Goal: Task Accomplishment & Management: Manage account settings

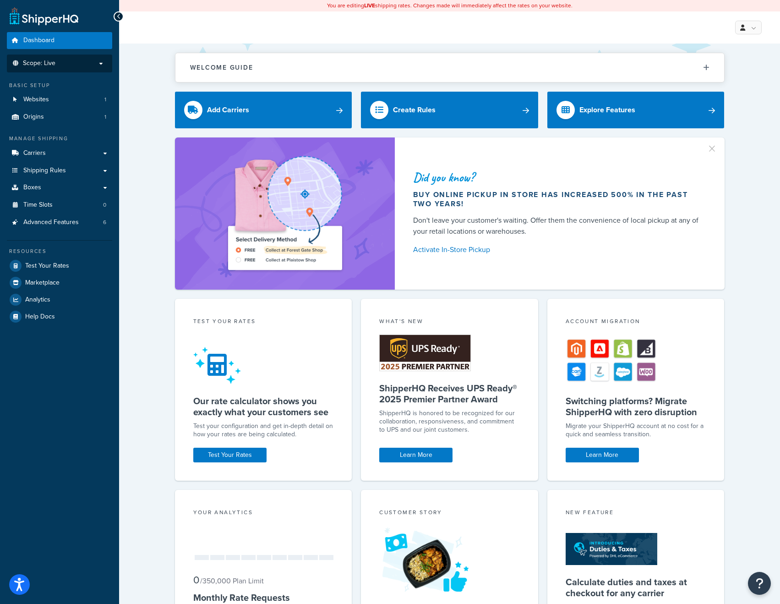
click at [95, 60] on p "Scope: Live" at bounding box center [59, 64] width 97 height 8
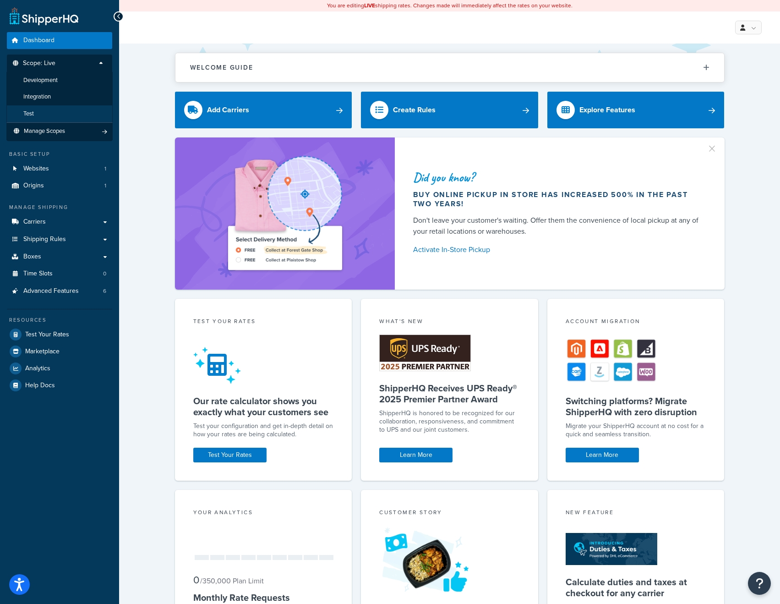
click at [51, 108] on li "Test" at bounding box center [59, 113] width 106 height 17
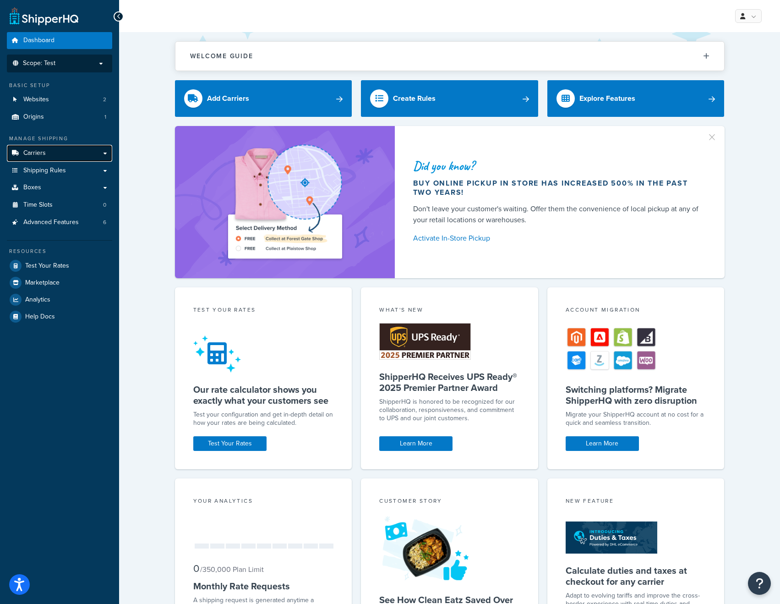
click at [51, 149] on link "Carriers" at bounding box center [59, 153] width 105 height 17
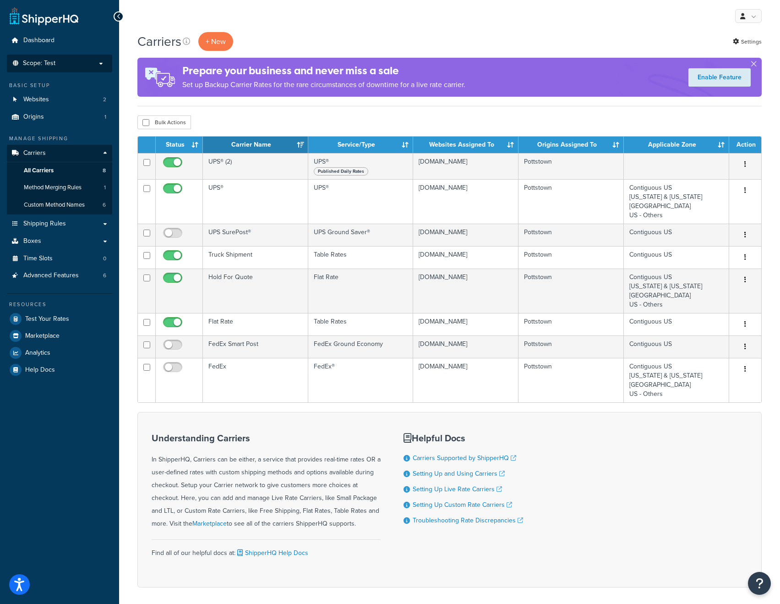
click at [69, 63] on p "Scope: Test" at bounding box center [59, 64] width 97 height 8
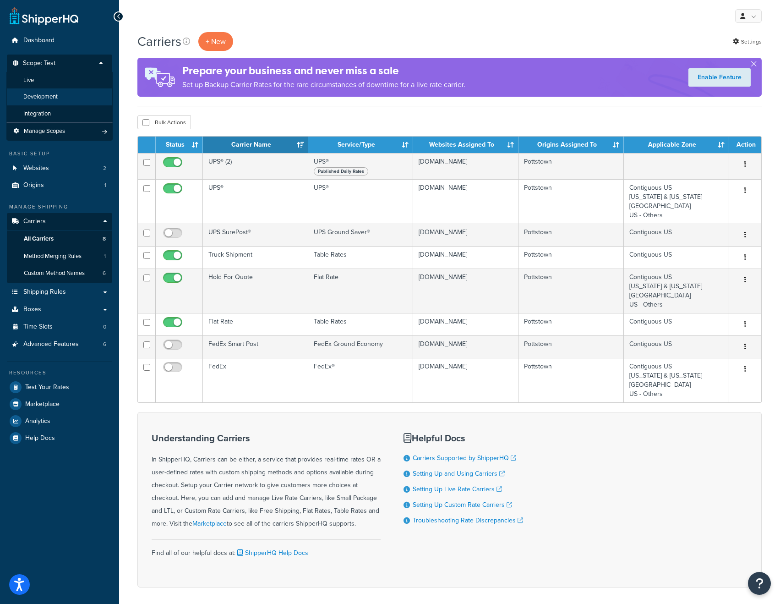
click at [57, 91] on li "Development" at bounding box center [59, 96] width 106 height 17
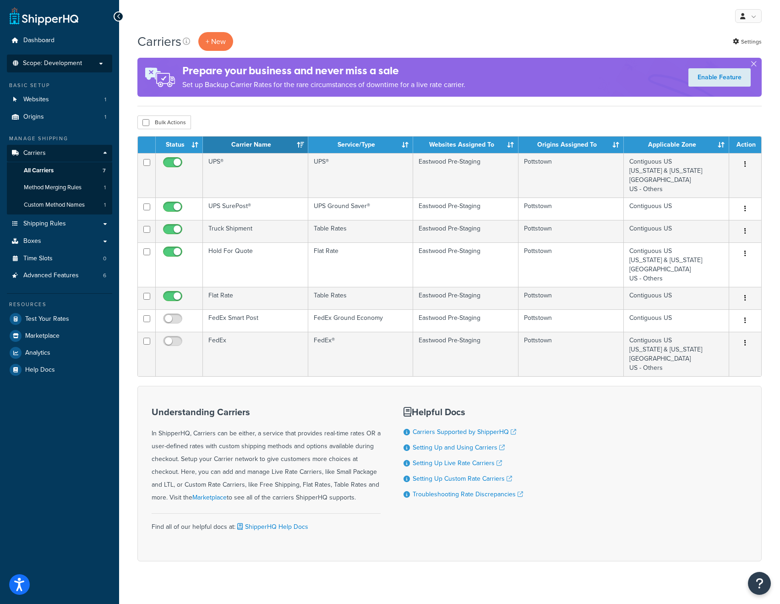
click at [75, 64] on span "Scope: Development" at bounding box center [52, 64] width 59 height 8
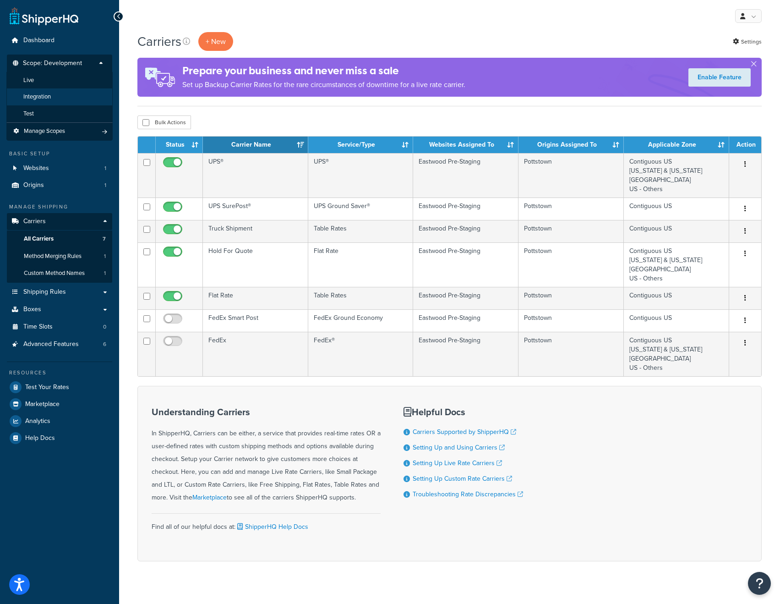
click at [60, 93] on li "Integration" at bounding box center [59, 96] width 106 height 17
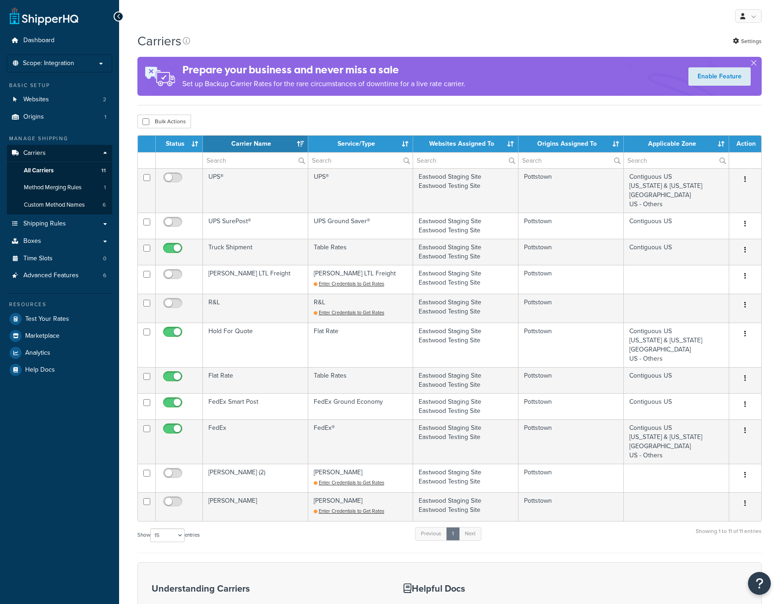
select select "15"
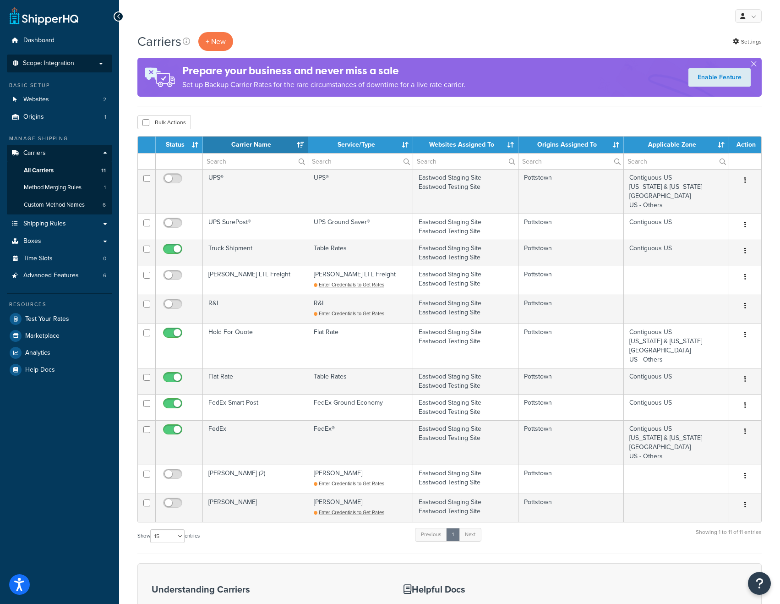
click at [78, 67] on li "Scope: Integration Live Development Test Manage Scopes" at bounding box center [59, 63] width 105 height 18
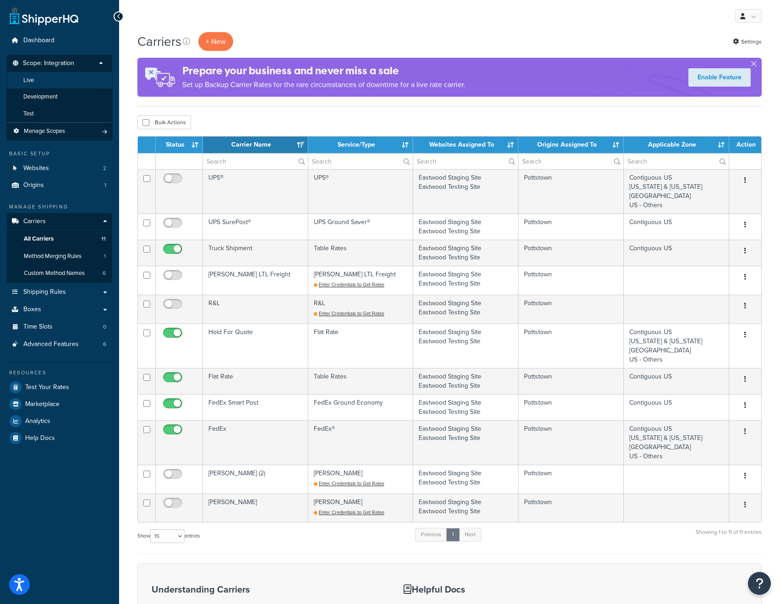
click at [40, 82] on li "Live" at bounding box center [59, 80] width 106 height 17
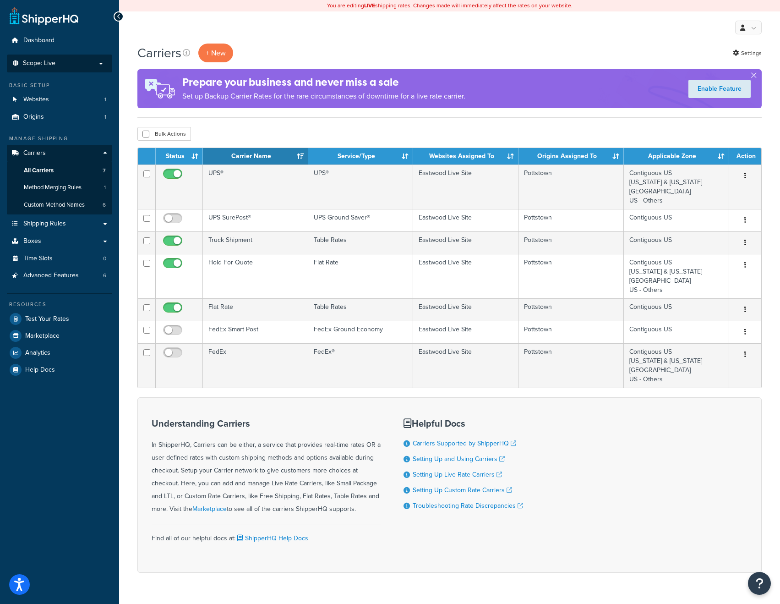
click at [53, 66] on span "Scope: Live" at bounding box center [39, 64] width 33 height 8
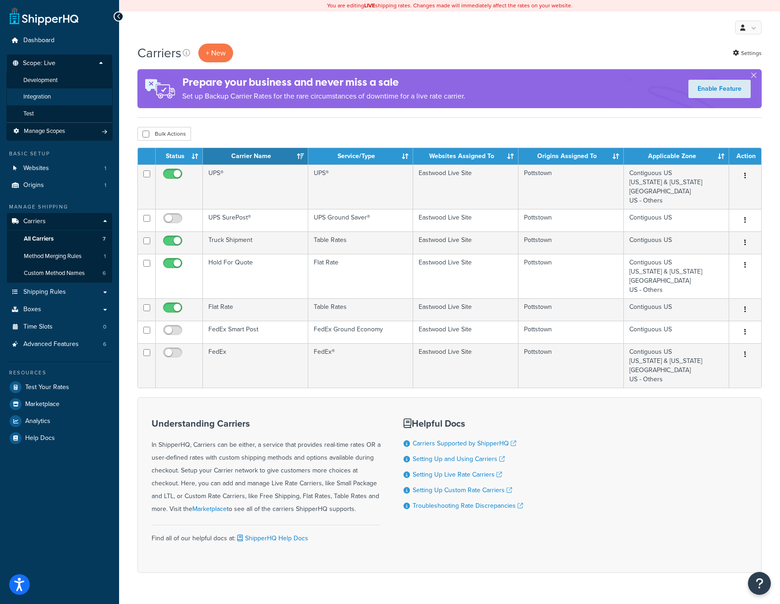
click at [45, 97] on span "Integration" at bounding box center [36, 97] width 27 height 8
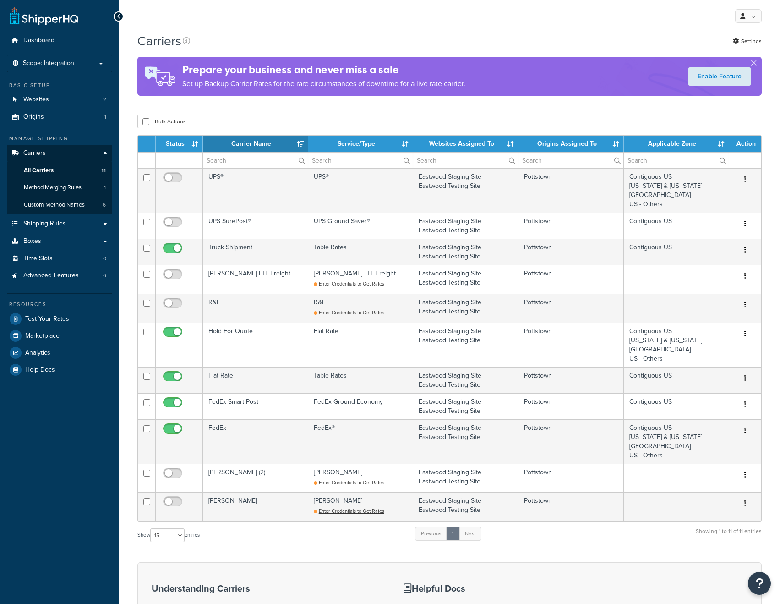
select select "15"
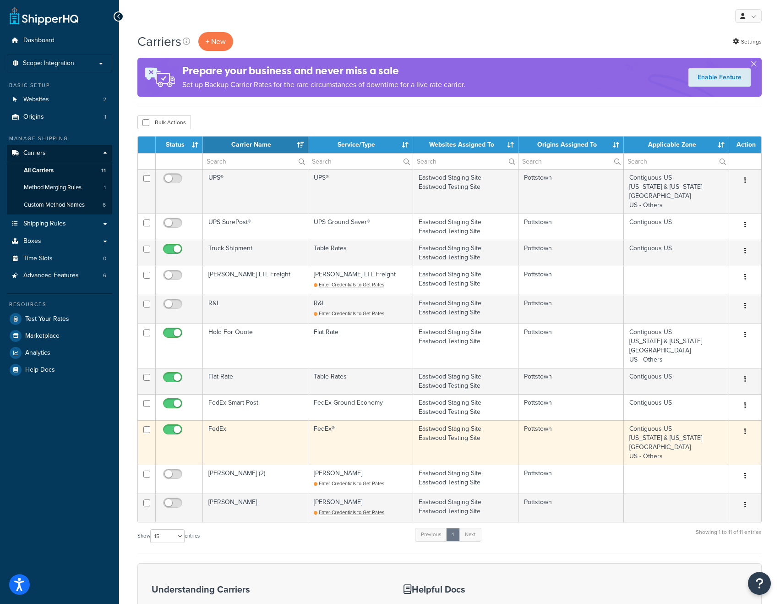
click at [250, 432] on td "FedEx" at bounding box center [255, 442] width 105 height 44
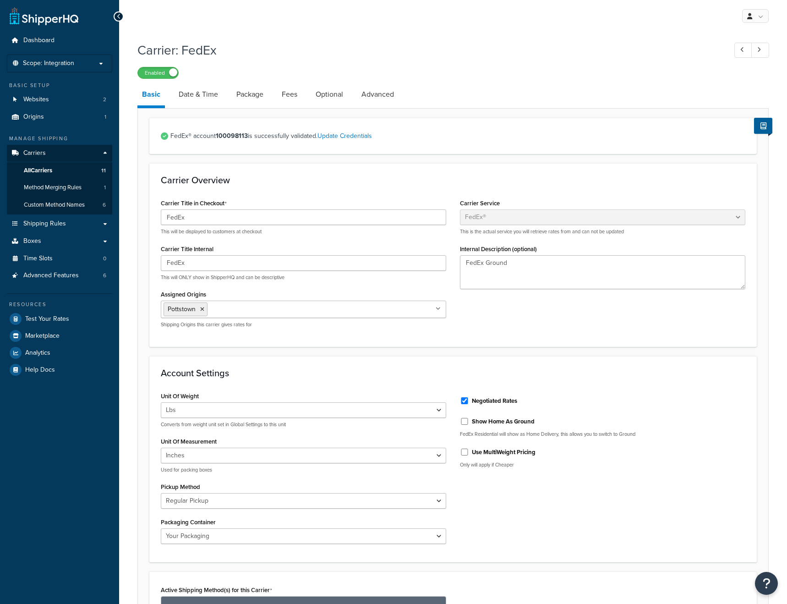
select select "fedEx"
select select "REGULAR_PICKUP"
select select "YOUR_PACKAGING"
click at [232, 93] on link "Package" at bounding box center [250, 94] width 36 height 22
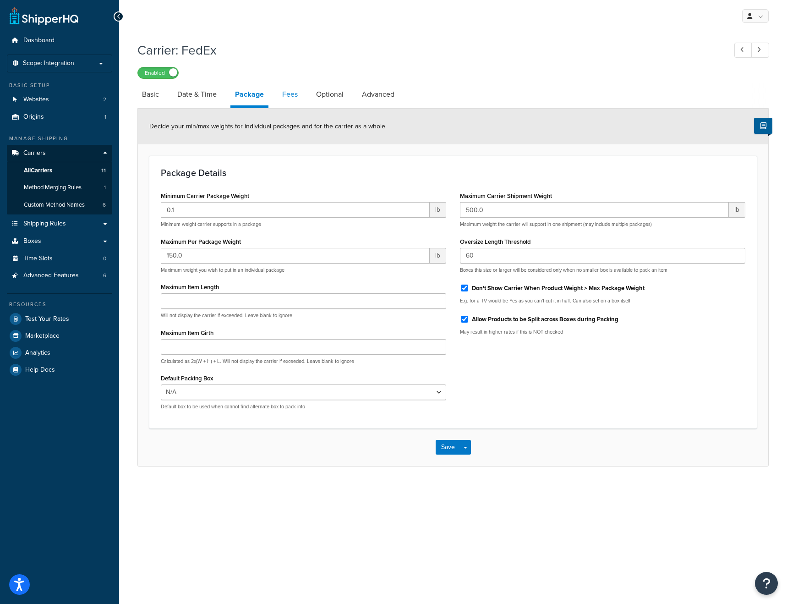
click at [291, 97] on link "Fees" at bounding box center [290, 94] width 25 height 22
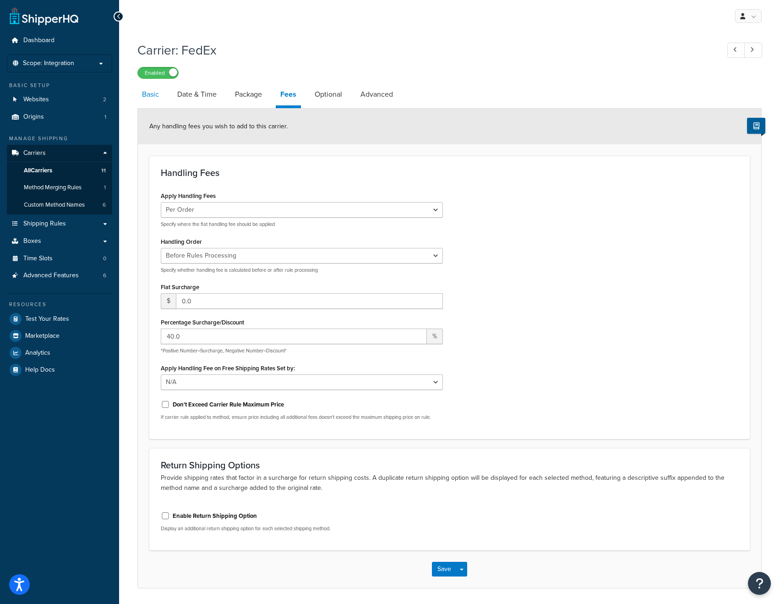
click at [156, 92] on link "Basic" at bounding box center [150, 94] width 26 height 22
select select "fedEx"
select select "REGULAR_PICKUP"
select select "YOUR_PACKAGING"
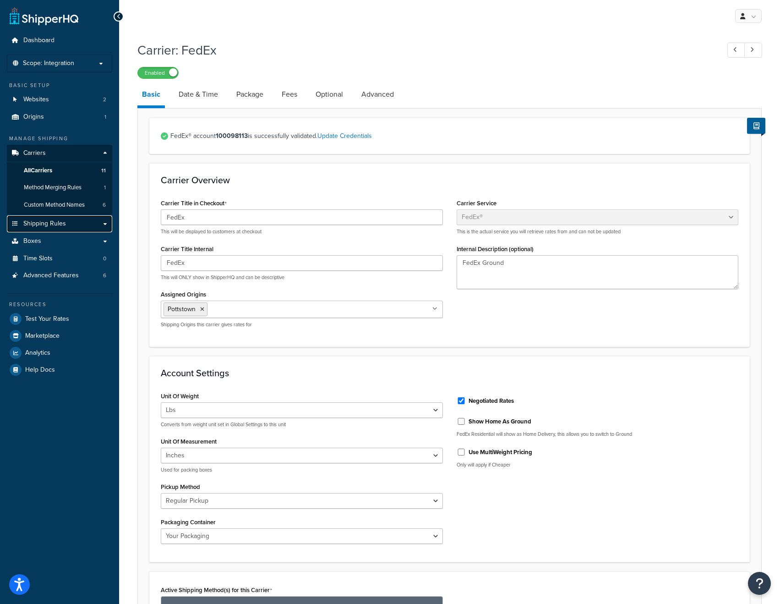
click at [47, 222] on span "Shipping Rules" at bounding box center [44, 224] width 43 height 8
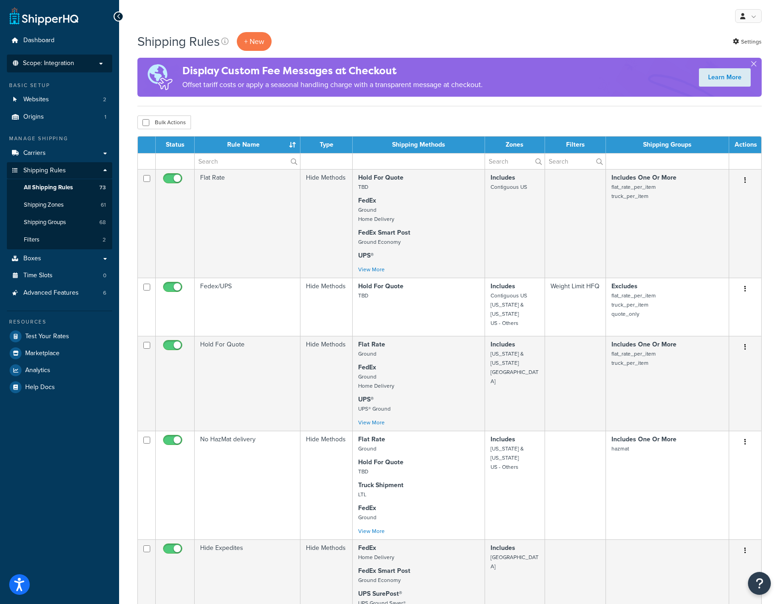
click at [77, 65] on p "Scope: Integration" at bounding box center [59, 64] width 97 height 8
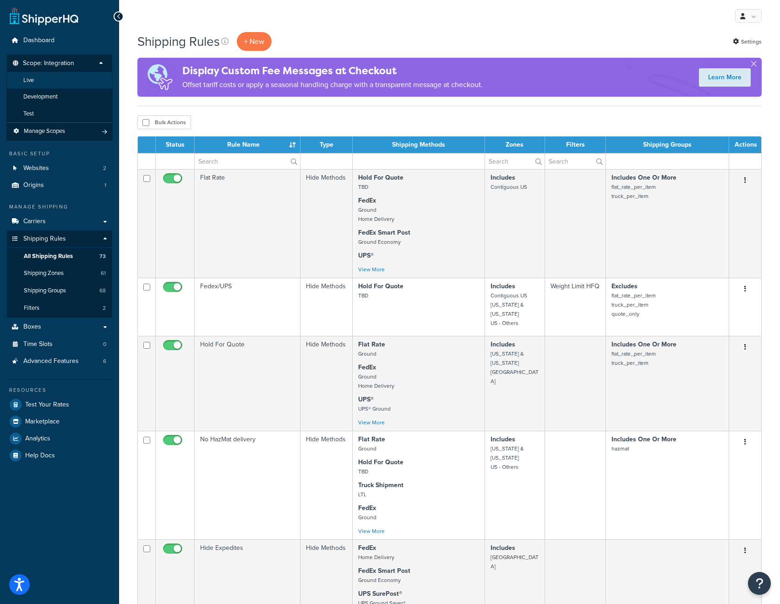
click at [61, 79] on li "Live" at bounding box center [59, 80] width 106 height 17
